Goal: Submit feedback/report problem

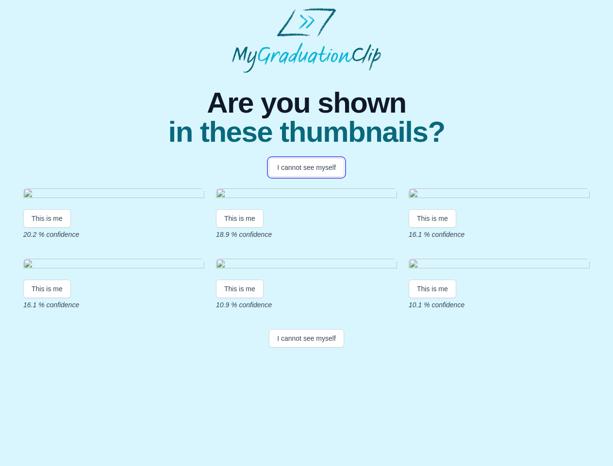
click at [306, 168] on button "I cannot see myself" at bounding box center [306, 167] width 75 height 18
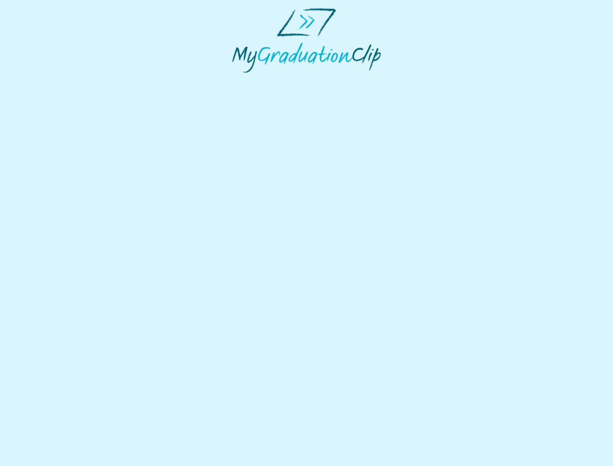
click at [47, 81] on html at bounding box center [306, 40] width 613 height 81
click at [241, 81] on html at bounding box center [306, 40] width 613 height 81
click at [435, 81] on html at bounding box center [306, 40] width 613 height 81
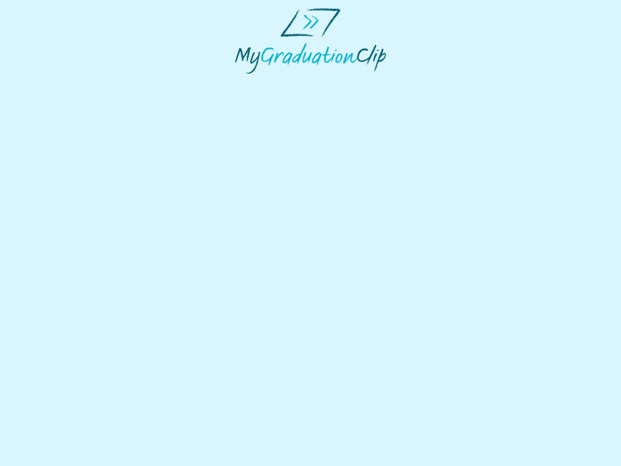
click at [47, 82] on html at bounding box center [310, 41] width 621 height 82
click at [241, 82] on html at bounding box center [310, 41] width 621 height 82
click at [435, 82] on html at bounding box center [310, 41] width 621 height 82
